Goal: Entertainment & Leisure: Consume media (video, audio)

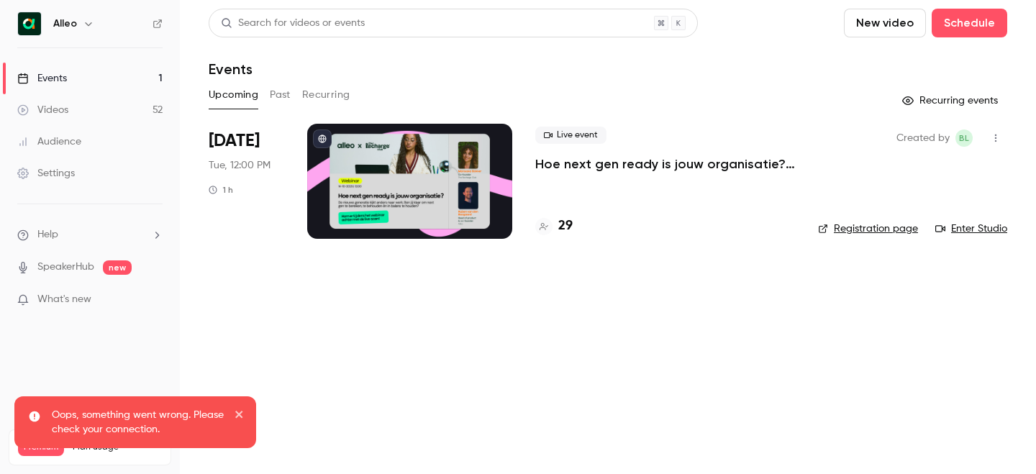
click at [78, 19] on div "Alleo" at bounding box center [97, 23] width 88 height 17
click at [90, 22] on icon "button" at bounding box center [89, 24] width 12 height 12
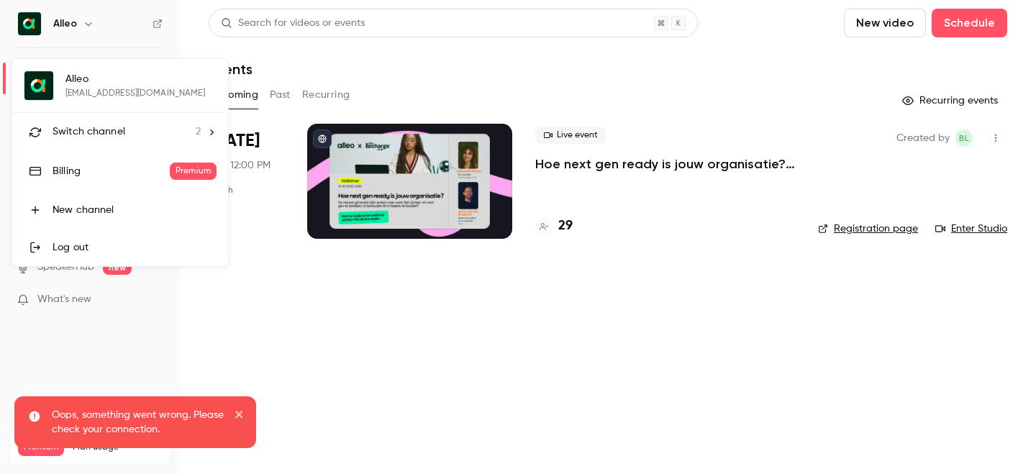
click at [102, 135] on span "Switch channel" at bounding box center [89, 131] width 73 height 15
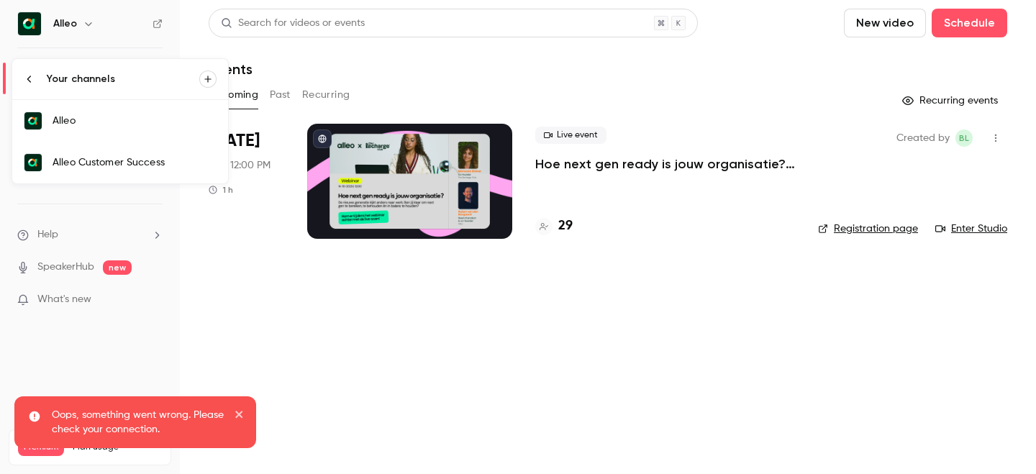
click at [128, 161] on div "Alleo Customer Success" at bounding box center [135, 162] width 164 height 14
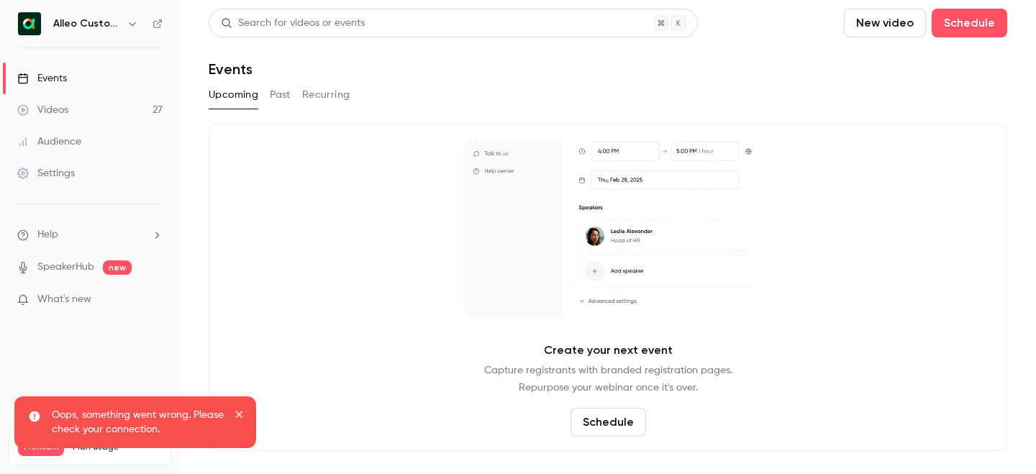
click at [288, 98] on button "Past" at bounding box center [280, 94] width 21 height 23
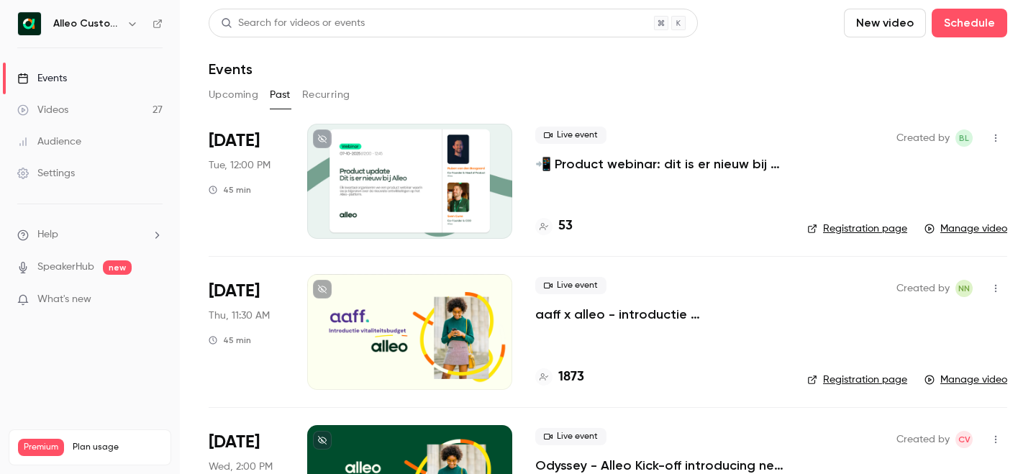
click at [619, 165] on p "📲 Product webinar: dit is er nieuw bij Alleo!" at bounding box center [659, 163] width 249 height 17
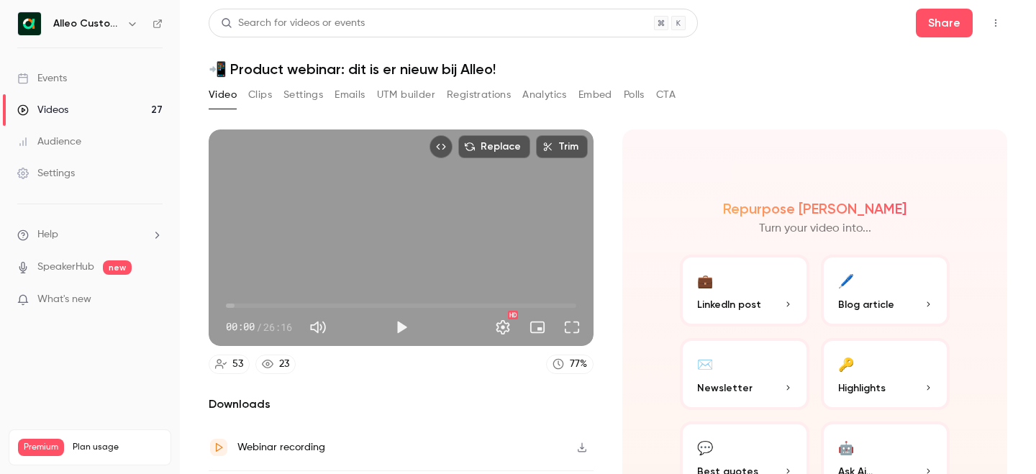
click at [268, 95] on button "Clips" at bounding box center [260, 94] width 24 height 23
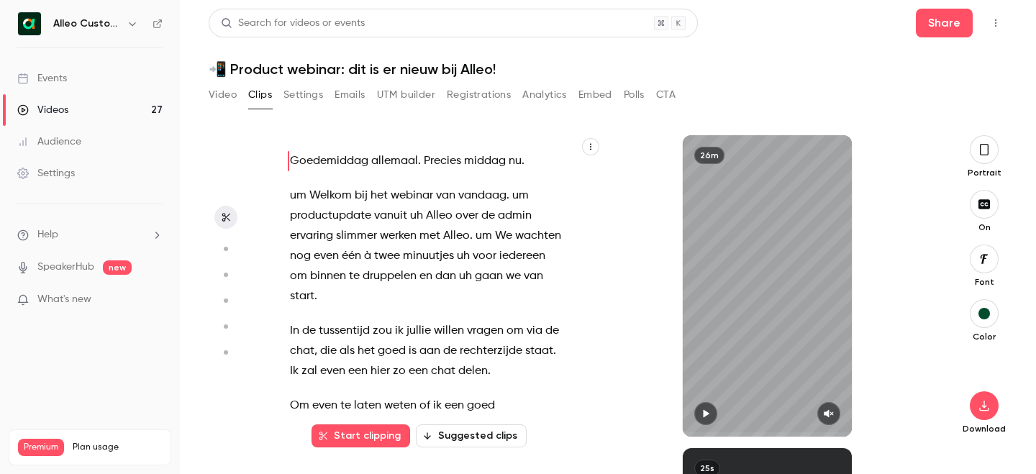
click at [227, 94] on button "Video" at bounding box center [223, 94] width 28 height 23
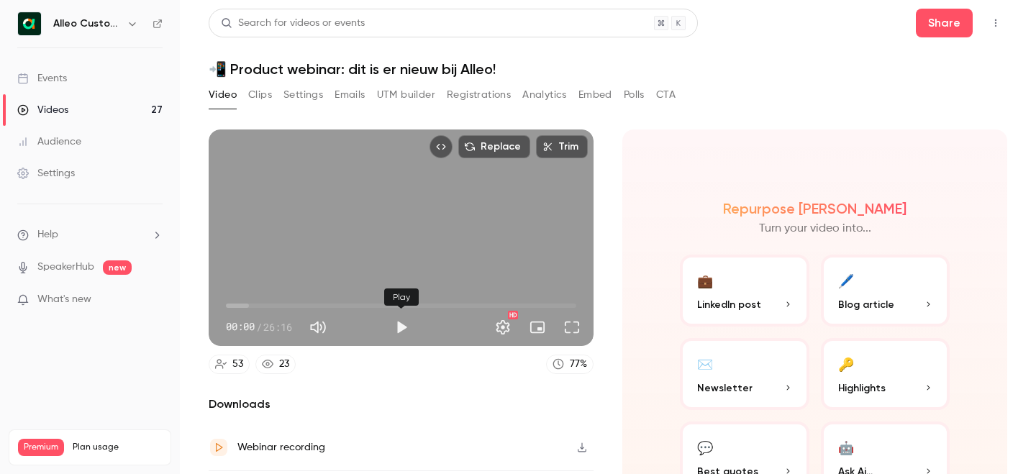
click at [394, 327] on button "Play" at bounding box center [401, 327] width 29 height 29
drag, startPoint x: 228, startPoint y: 305, endPoint x: 237, endPoint y: 306, distance: 9.4
click at [237, 306] on span "00:45" at bounding box center [236, 306] width 4 height 4
click at [248, 305] on span "01:40" at bounding box center [401, 305] width 350 height 23
click at [581, 327] on button "Full screen" at bounding box center [572, 327] width 29 height 29
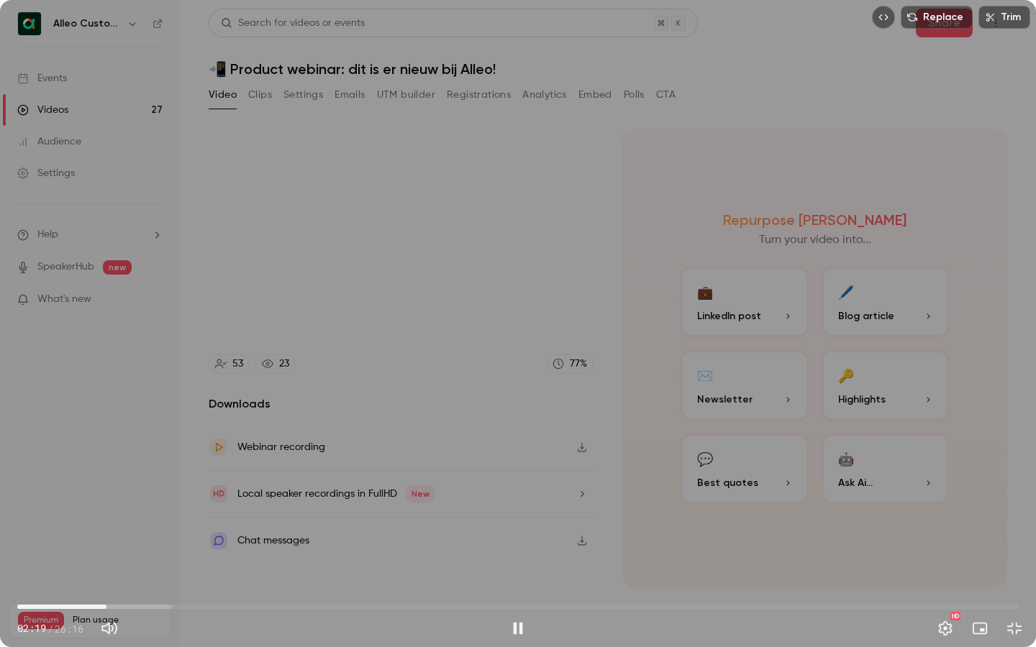
click at [133, 473] on span "02:19" at bounding box center [517, 607] width 1001 height 23
click at [186, 473] on span "03:07" at bounding box center [517, 607] width 1001 height 23
click at [221, 473] on span "05:20" at bounding box center [517, 607] width 1001 height 23
click at [241, 473] on span "05:52" at bounding box center [517, 607] width 1001 height 23
click at [260, 473] on span "06:22" at bounding box center [517, 607] width 1001 height 23
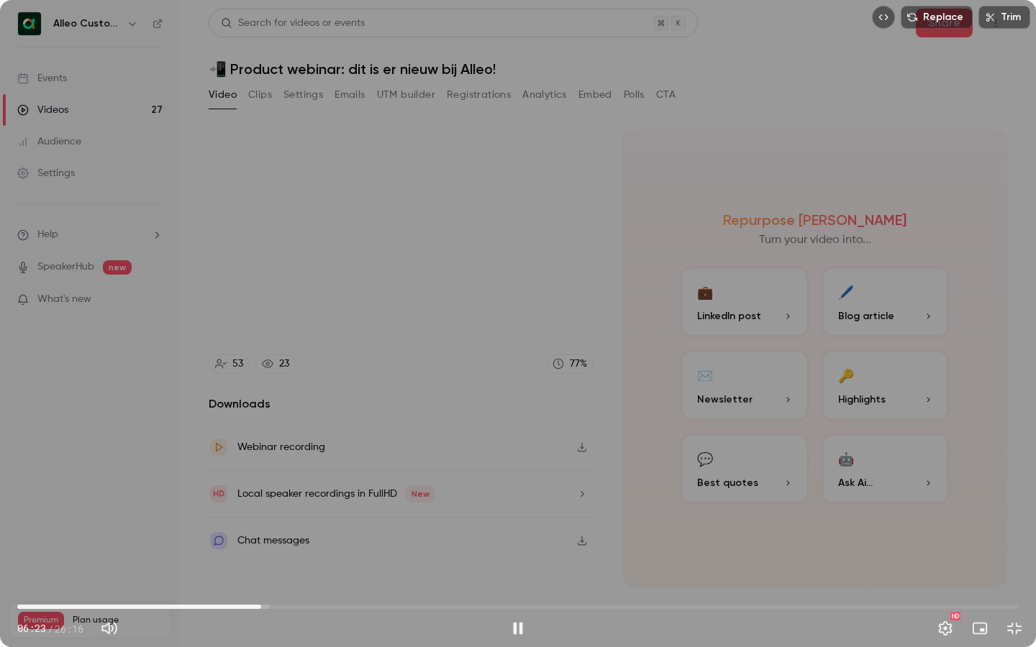
click at [288, 473] on span "06:23" at bounding box center [517, 607] width 1001 height 23
click at [303, 473] on span "07:29" at bounding box center [517, 607] width 1001 height 23
click at [318, 473] on span "07:30" at bounding box center [517, 607] width 1001 height 23
click at [337, 473] on span "07:53" at bounding box center [517, 607] width 1001 height 23
click at [355, 473] on span "08:51" at bounding box center [517, 607] width 1001 height 23
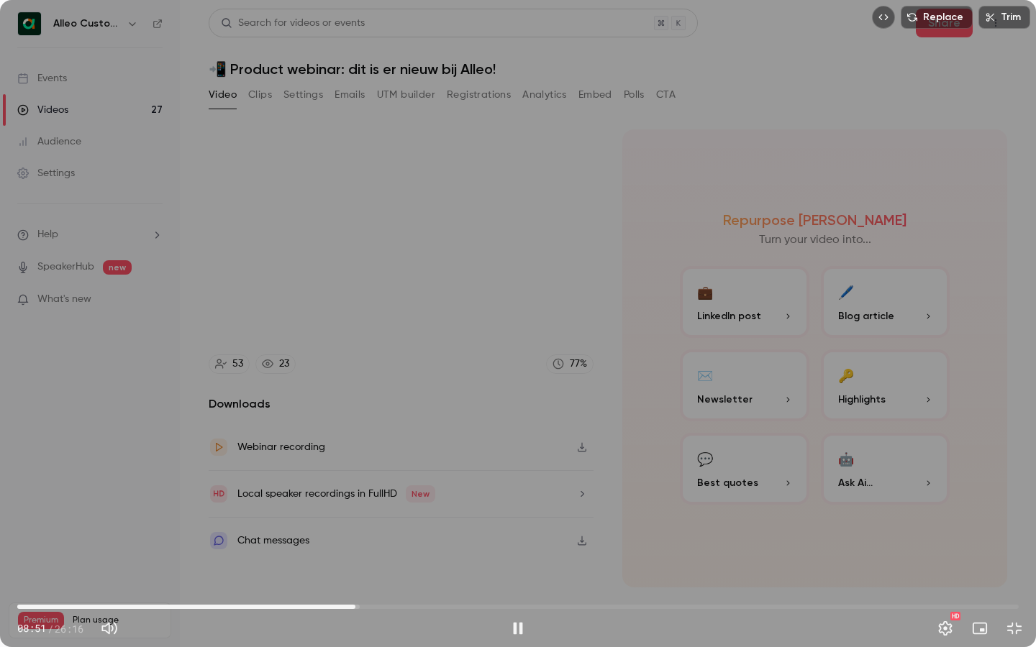
click at [368, 473] on span "08:51" at bounding box center [517, 607] width 1001 height 23
click at [383, 473] on span "09:13" at bounding box center [517, 607] width 1001 height 23
click at [397, 473] on span "09:37" at bounding box center [517, 607] width 1001 height 23
click at [412, 473] on span "09:58" at bounding box center [517, 607] width 1001 height 23
click at [432, 473] on span "10:53" at bounding box center [517, 607] width 1001 height 23
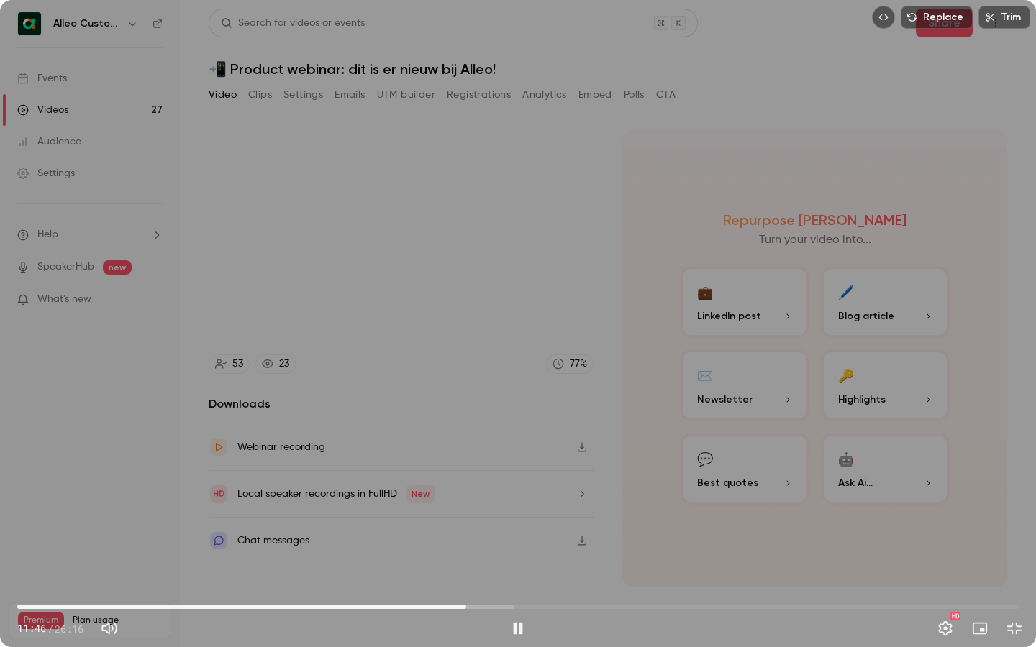
click at [466, 473] on span "11:46" at bounding box center [517, 607] width 1001 height 23
click at [482, 473] on span "11:48" at bounding box center [517, 607] width 1001 height 23
click at [1016, 473] on button "Exit full screen" at bounding box center [1014, 628] width 29 height 29
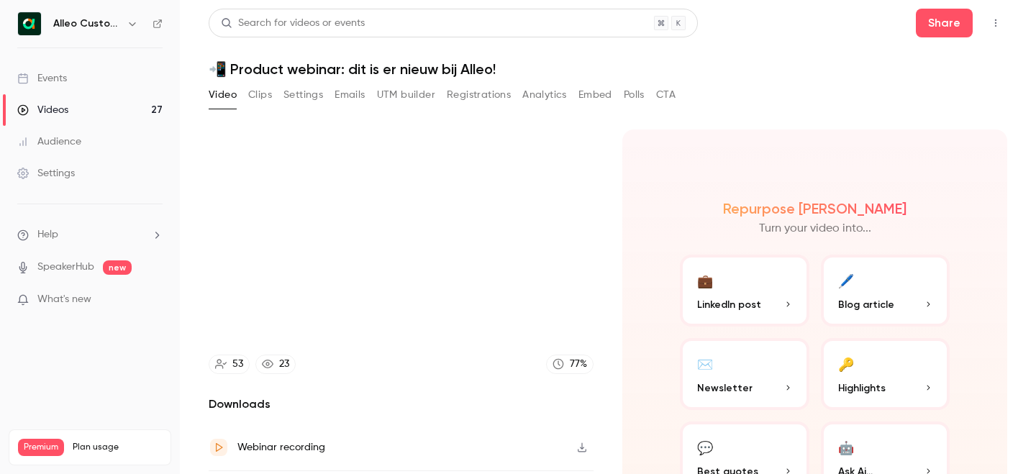
scroll to position [90, 0]
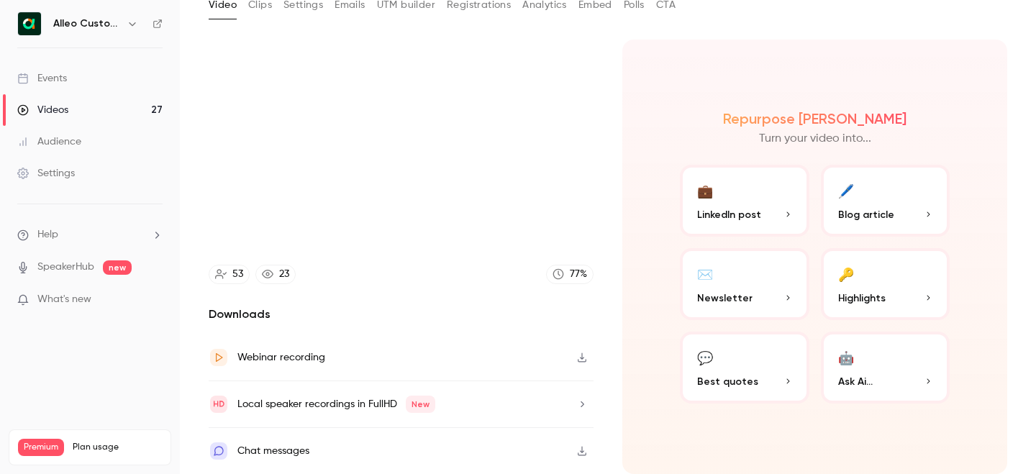
click at [330, 443] on div "Chat messages" at bounding box center [401, 451] width 385 height 46
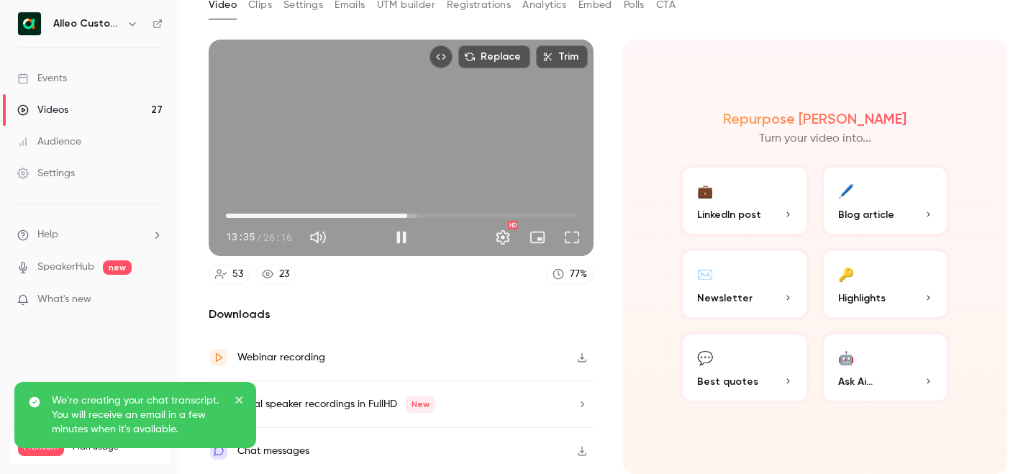
click at [407, 214] on span "13:35" at bounding box center [401, 215] width 350 height 23
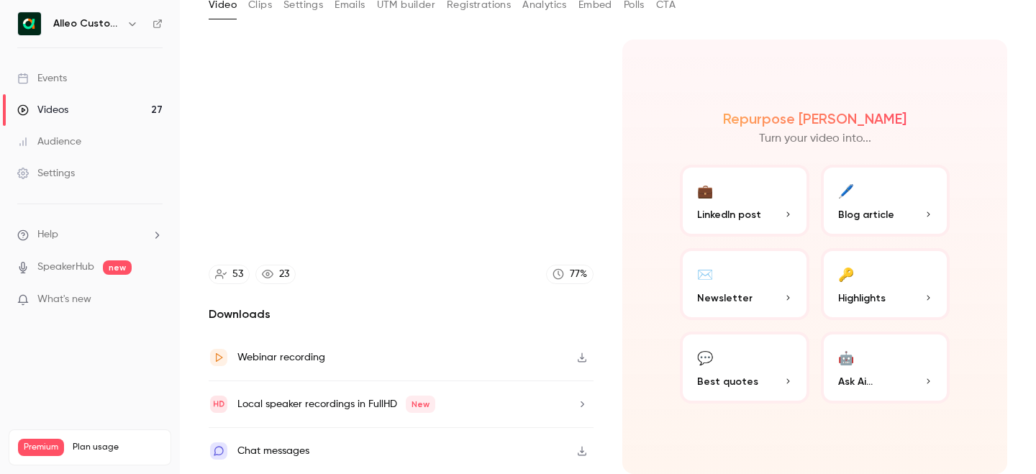
type input "*****"
